Goal: Check status: Check status

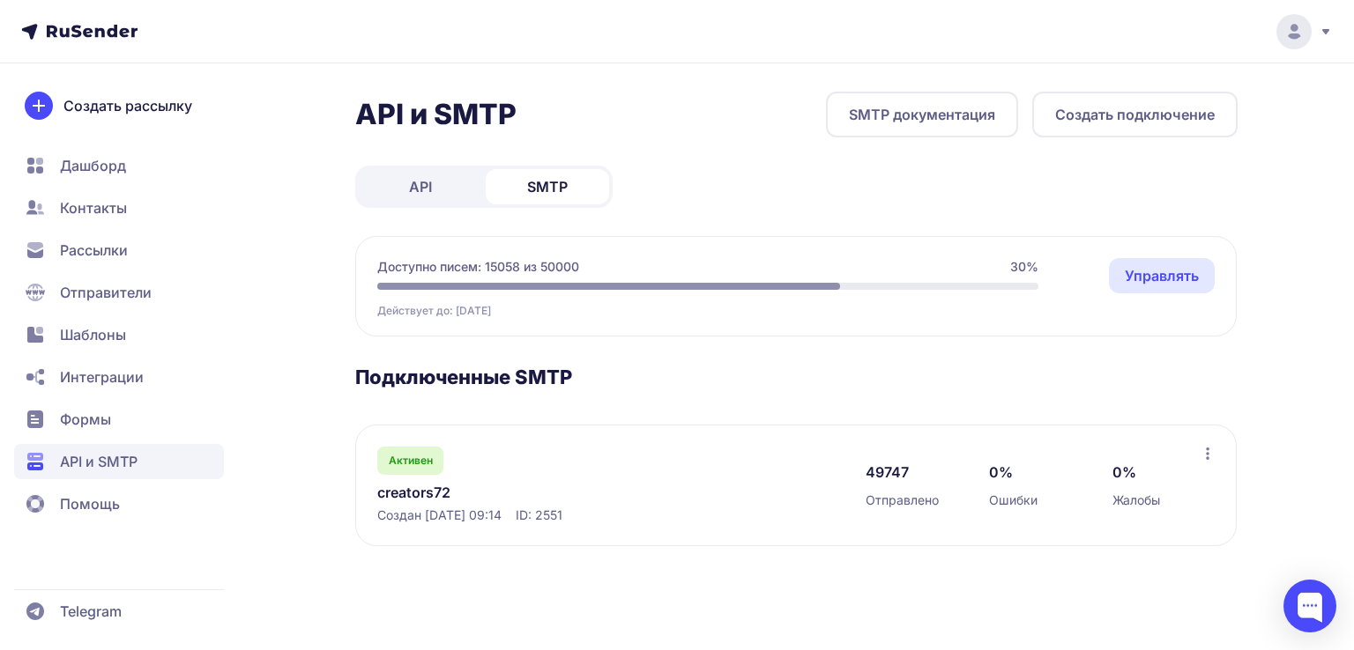
click at [444, 495] on link "creators72" at bounding box center [557, 492] width 361 height 21
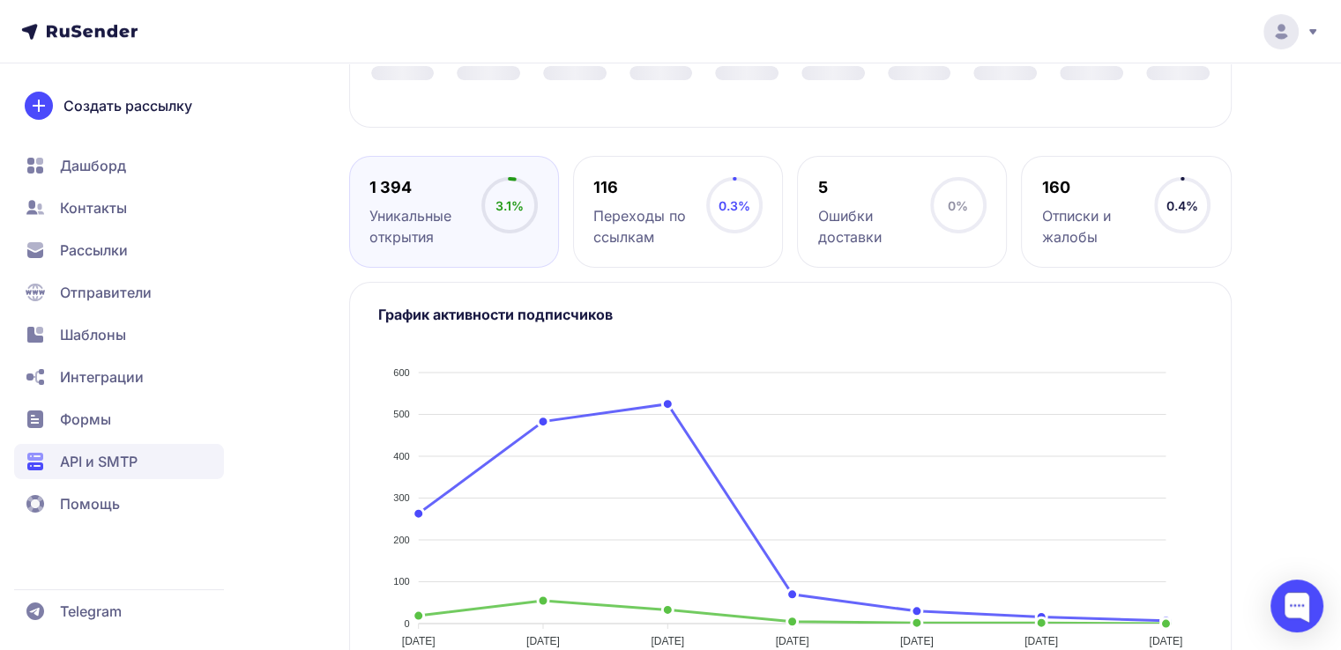
scroll to position [793, 0]
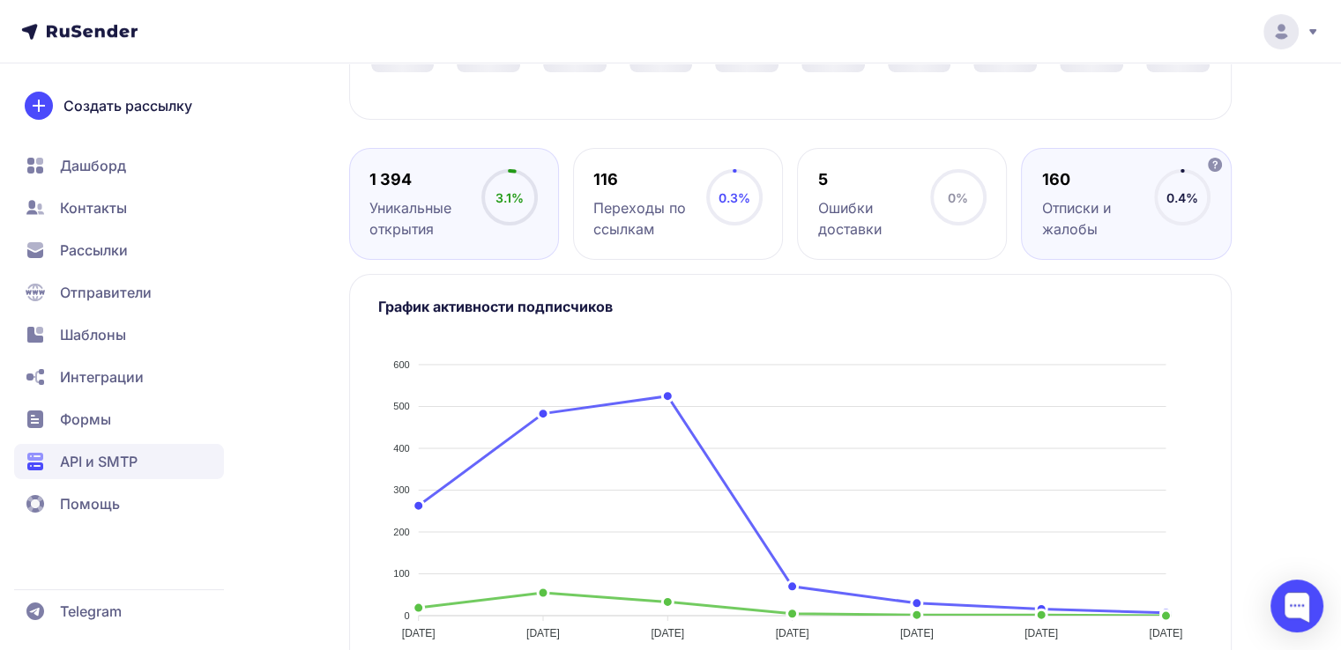
click at [1049, 212] on div "Отписки и жалобы" at bounding box center [1098, 218] width 112 height 42
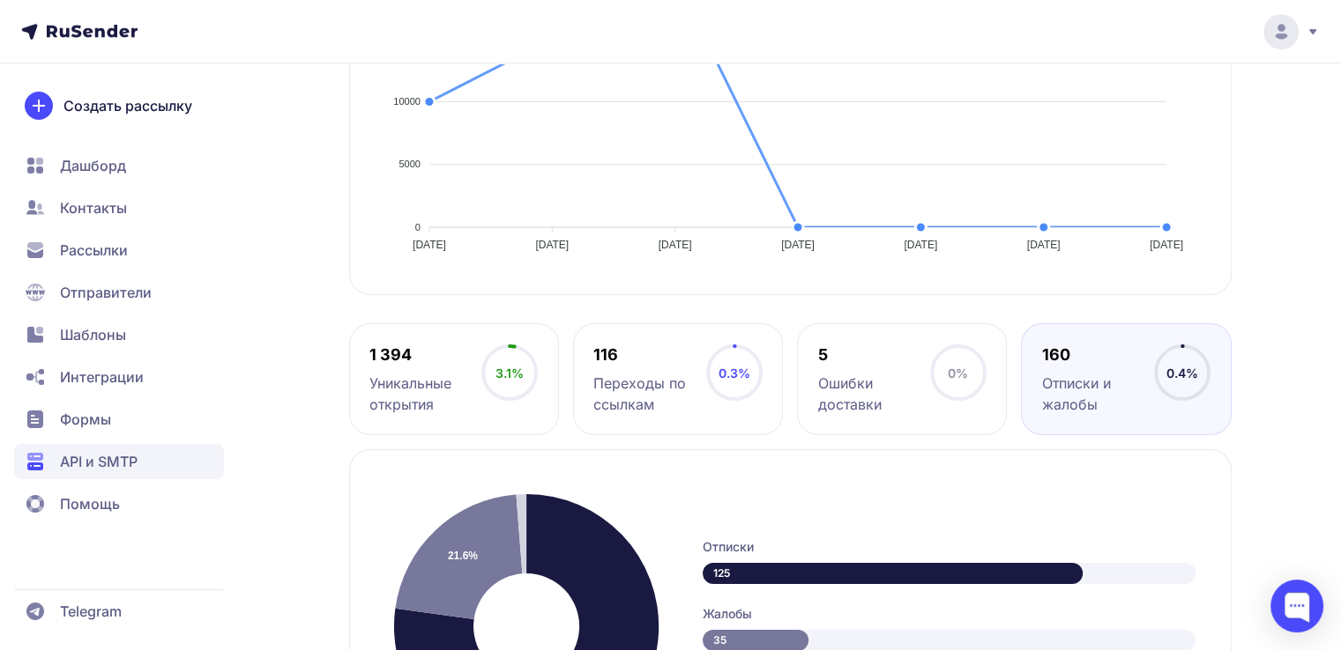
scroll to position [617, 0]
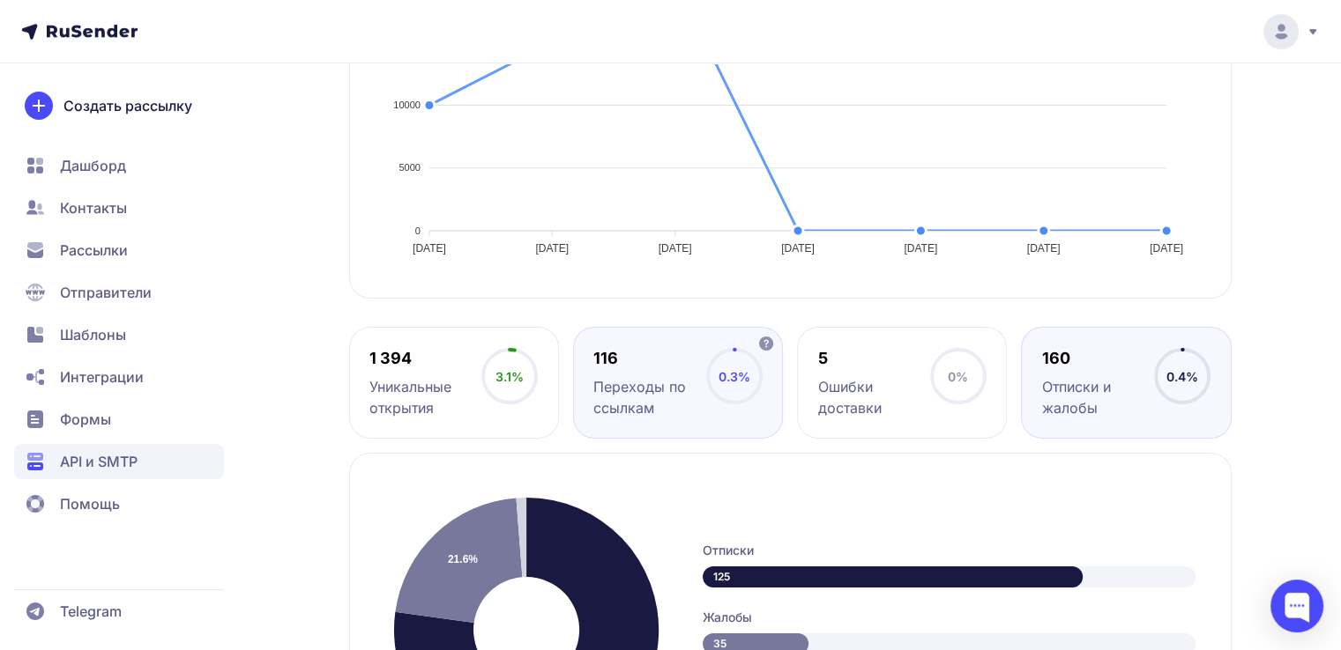
click at [665, 377] on div "Переходы по ссылкам" at bounding box center [649, 397] width 112 height 42
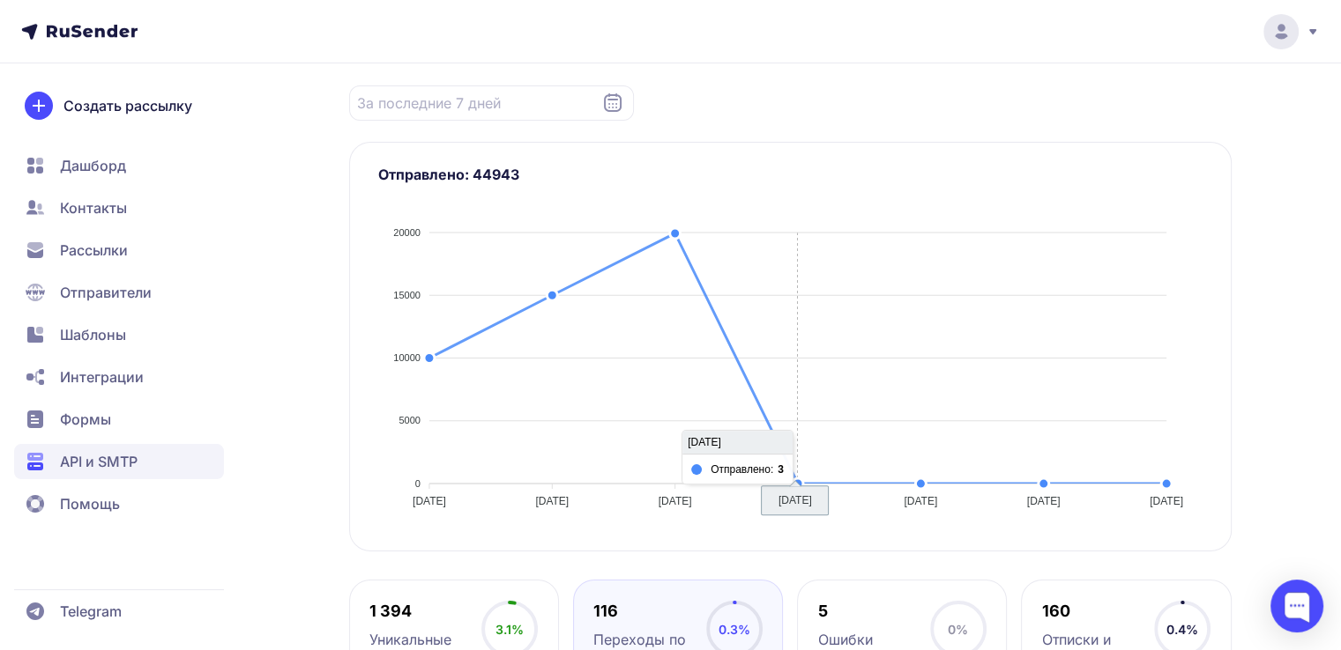
scroll to position [313, 0]
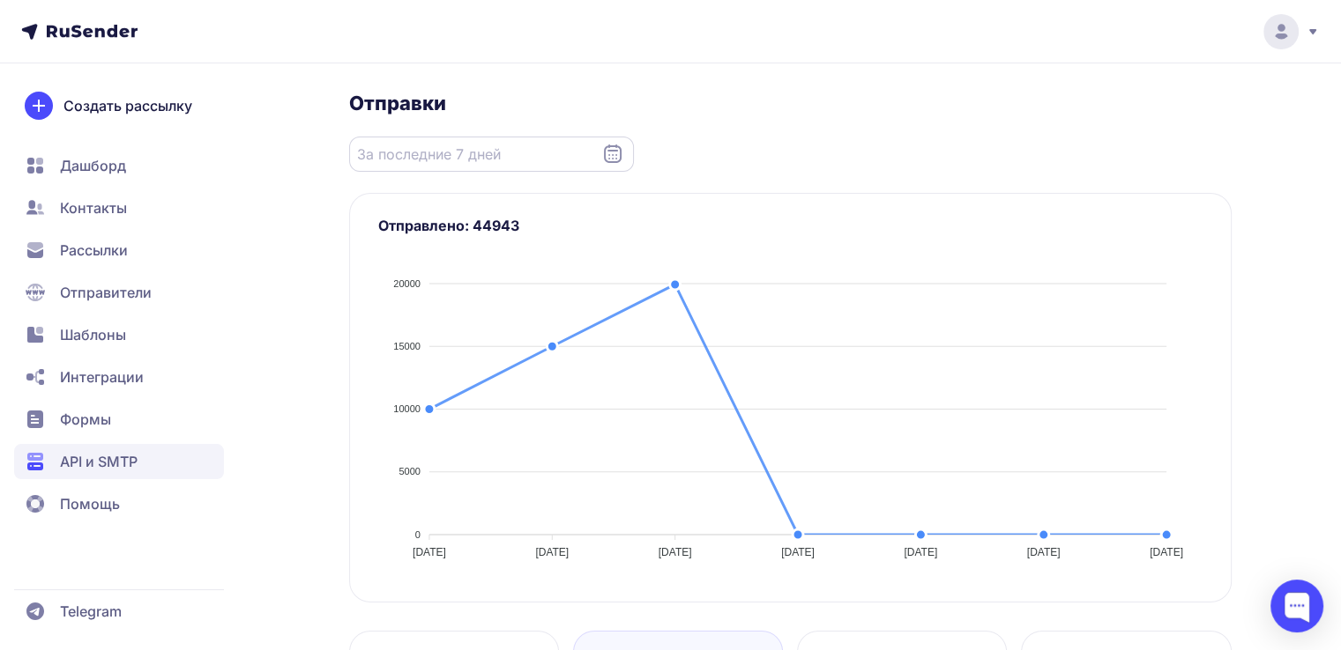
click at [553, 166] on input "Datepicker input" at bounding box center [491, 154] width 285 height 35
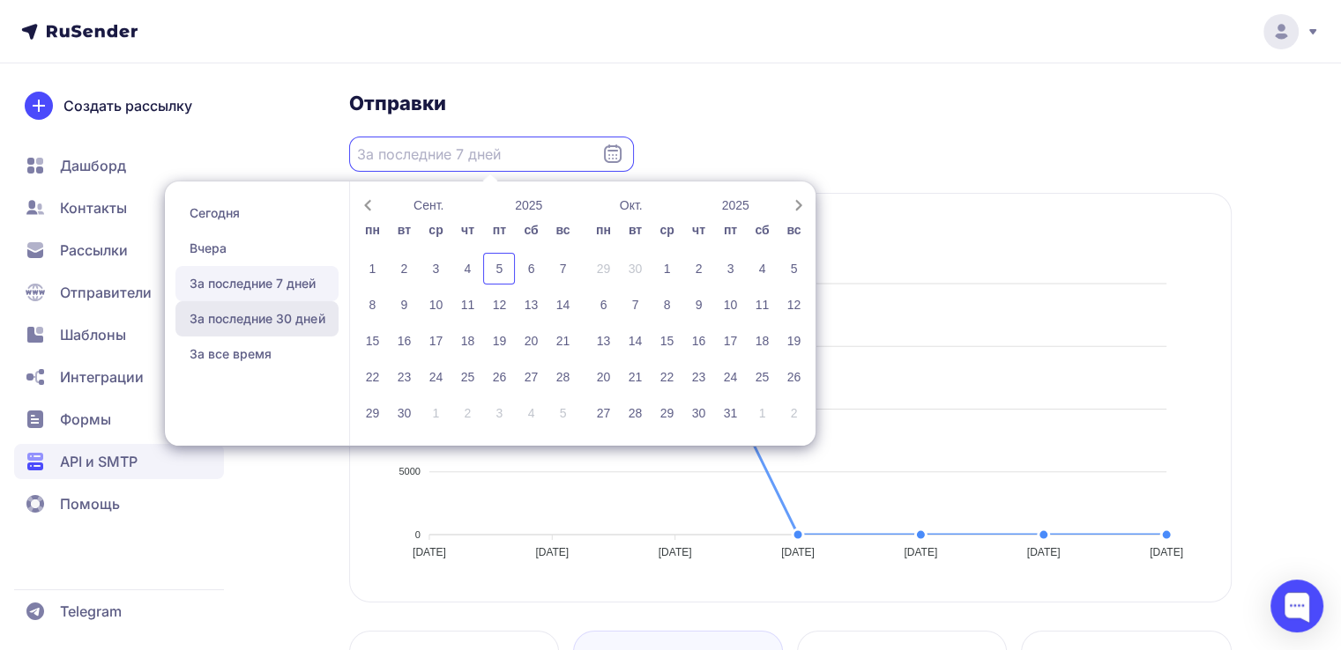
click at [299, 318] on span "За последние 30 дней" at bounding box center [256, 318] width 163 height 35
type input "[DATE] - [DATE]"
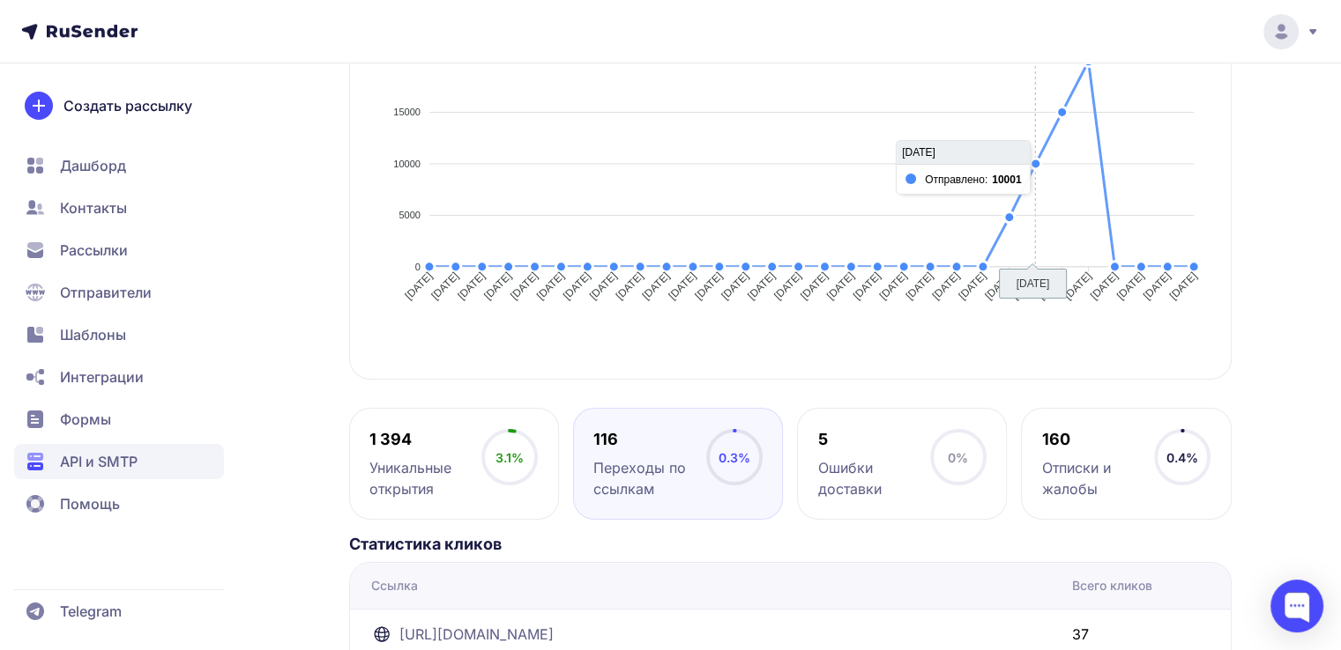
scroll to position [577, 0]
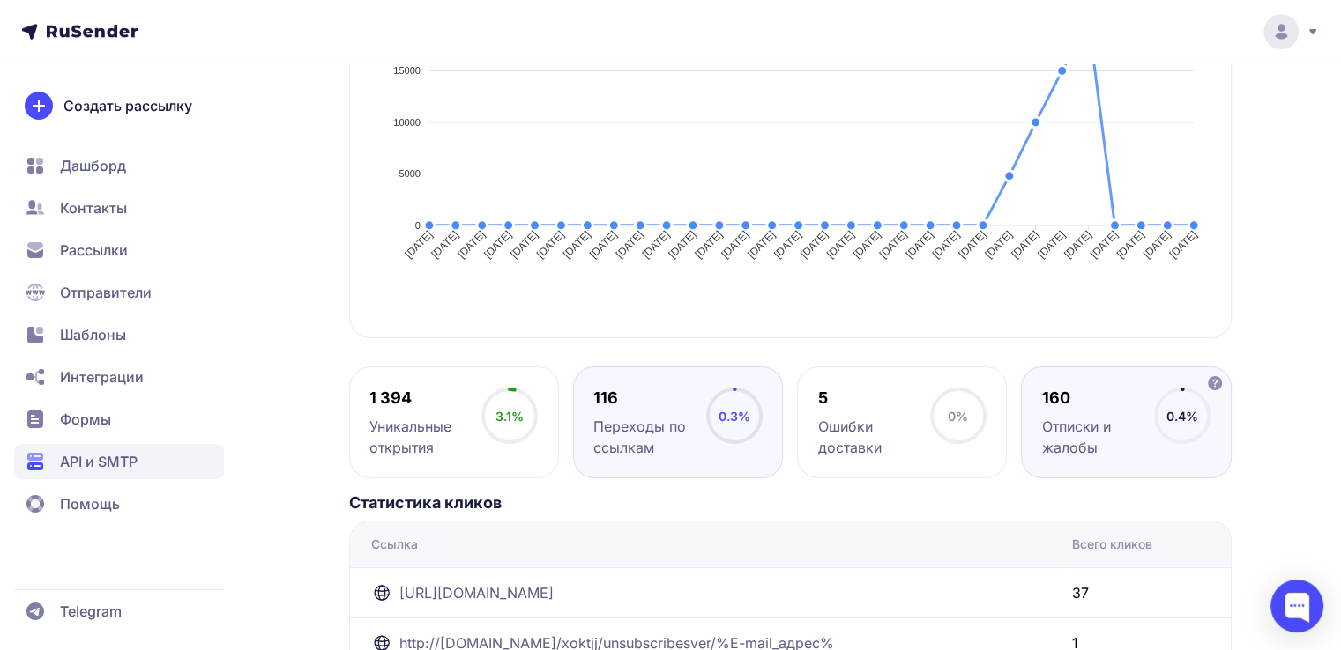
click at [1096, 433] on div "Отписки и жалобы" at bounding box center [1098, 437] width 112 height 42
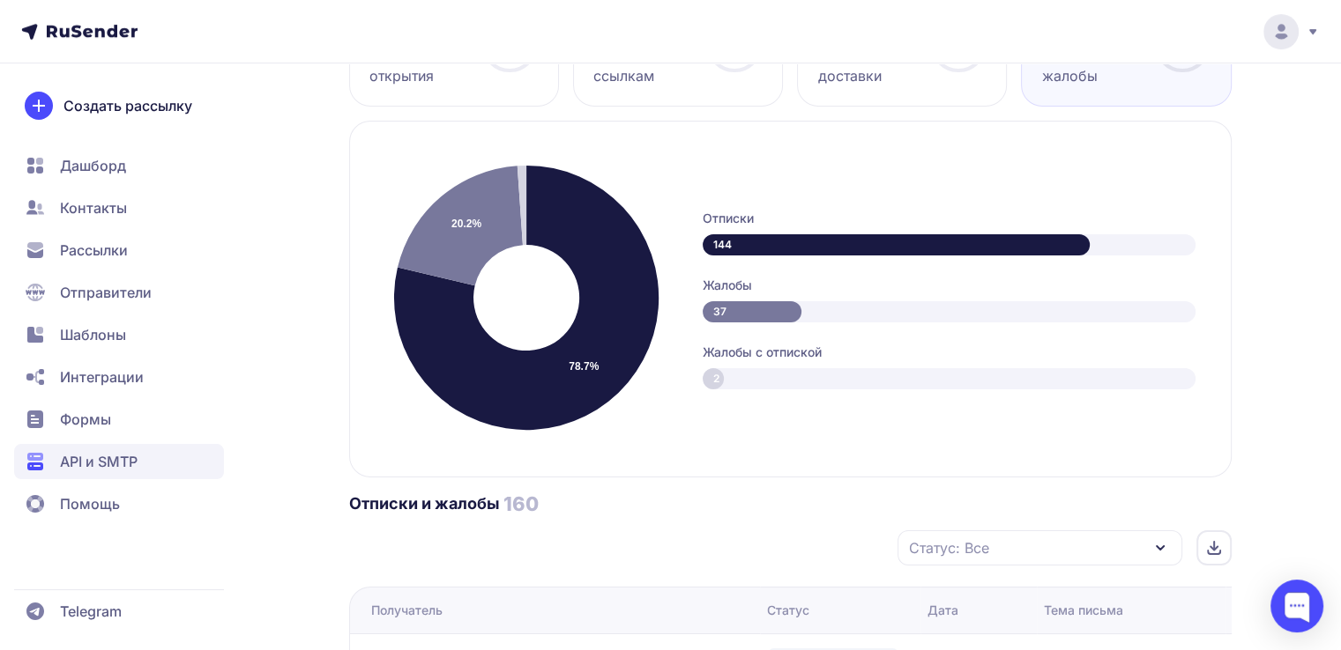
scroll to position [1018, 0]
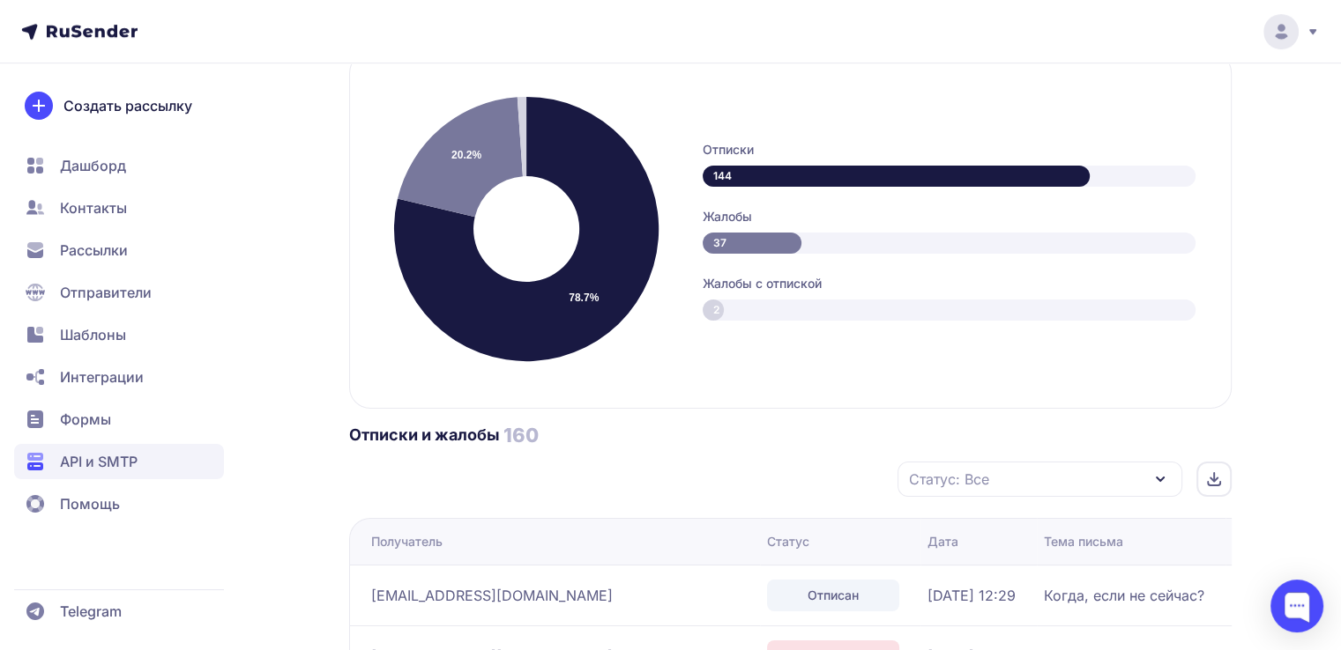
click at [1214, 473] on icon at bounding box center [1214, 477] width 0 height 8
